Goal: Task Accomplishment & Management: Use online tool/utility

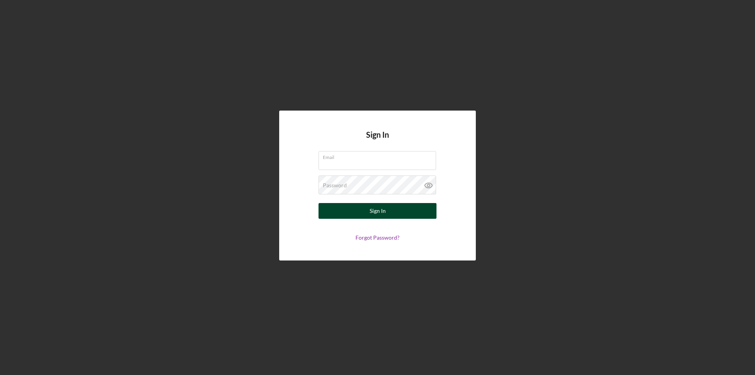
type input "[PERSON_NAME][EMAIL_ADDRESS][DOMAIN_NAME]"
click at [372, 208] on div "Sign In" at bounding box center [378, 211] width 16 height 16
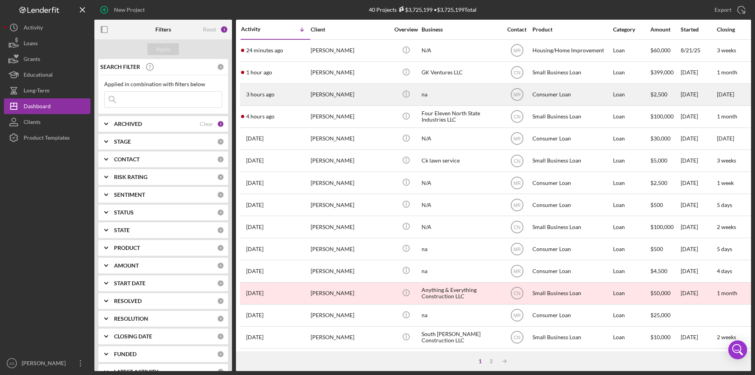
click at [340, 97] on div "[PERSON_NAME]" at bounding box center [350, 94] width 79 height 21
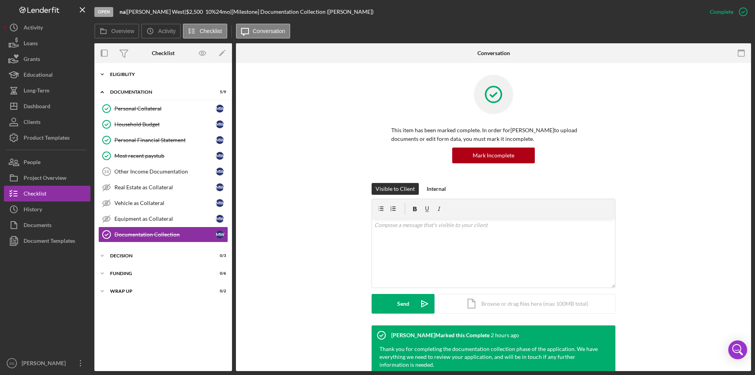
click at [102, 71] on icon "Icon/Expander" at bounding box center [102, 74] width 16 height 16
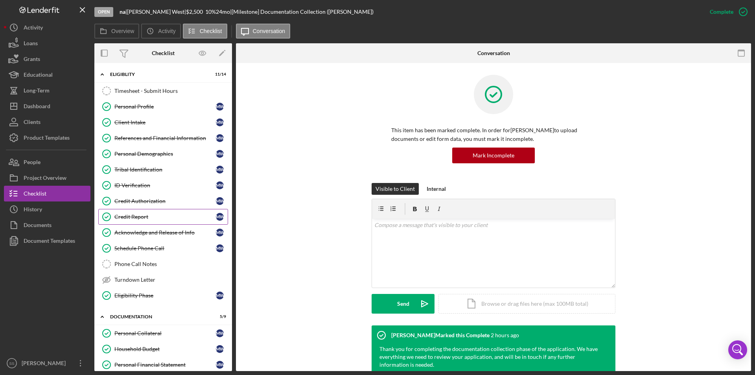
click at [137, 218] on div "Credit Report" at bounding box center [165, 217] width 102 height 6
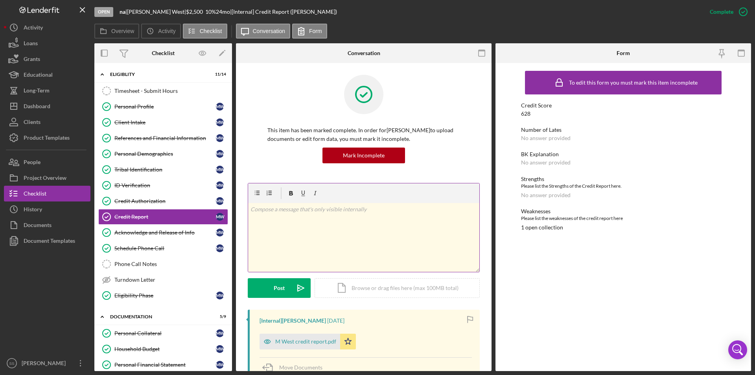
scroll to position [105, 0]
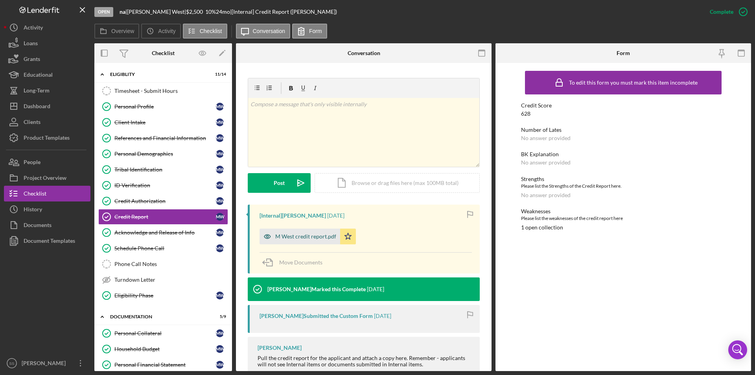
click at [310, 235] on div "M West credit report.pdf" at bounding box center [305, 236] width 61 height 6
